Goal: Information Seeking & Learning: Learn about a topic

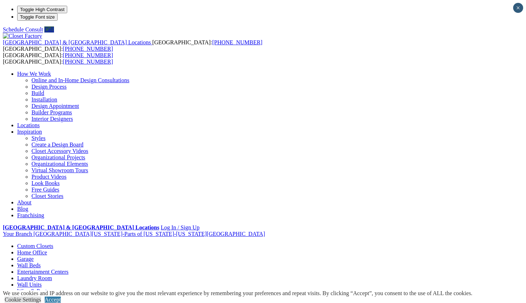
click at [59, 187] on link "Free Guides" at bounding box center [45, 190] width 28 height 6
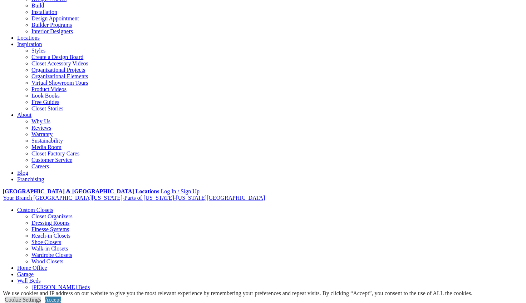
scroll to position [71, 0]
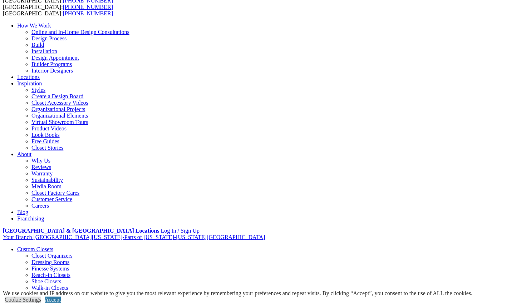
scroll to position [36, 0]
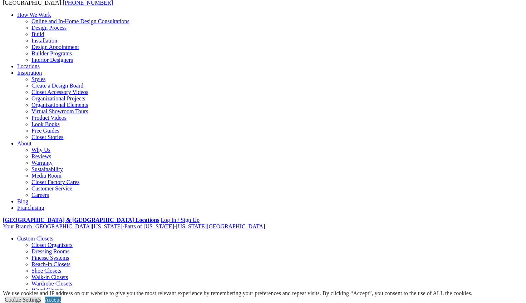
scroll to position [71, 0]
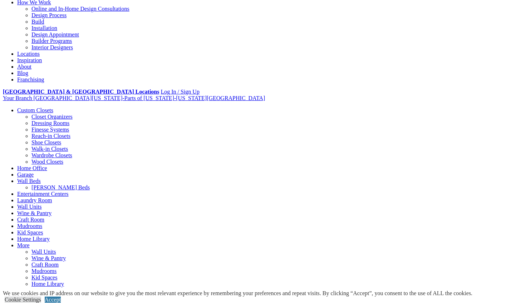
click at [28, 70] on link "Blog" at bounding box center [22, 73] width 11 height 6
